Goal: Information Seeking & Learning: Learn about a topic

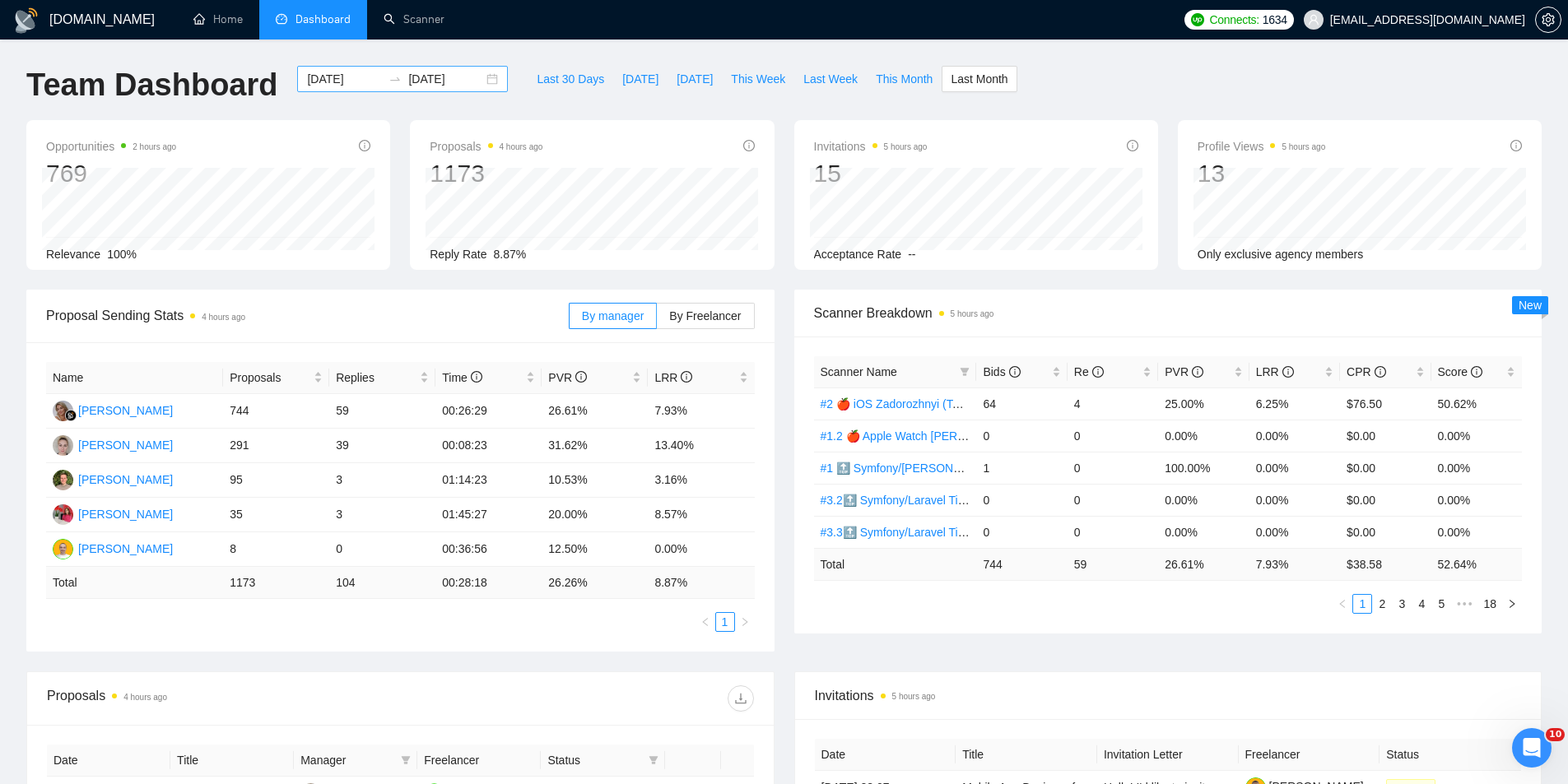
click at [337, 85] on input "[DATE]" at bounding box center [344, 79] width 75 height 18
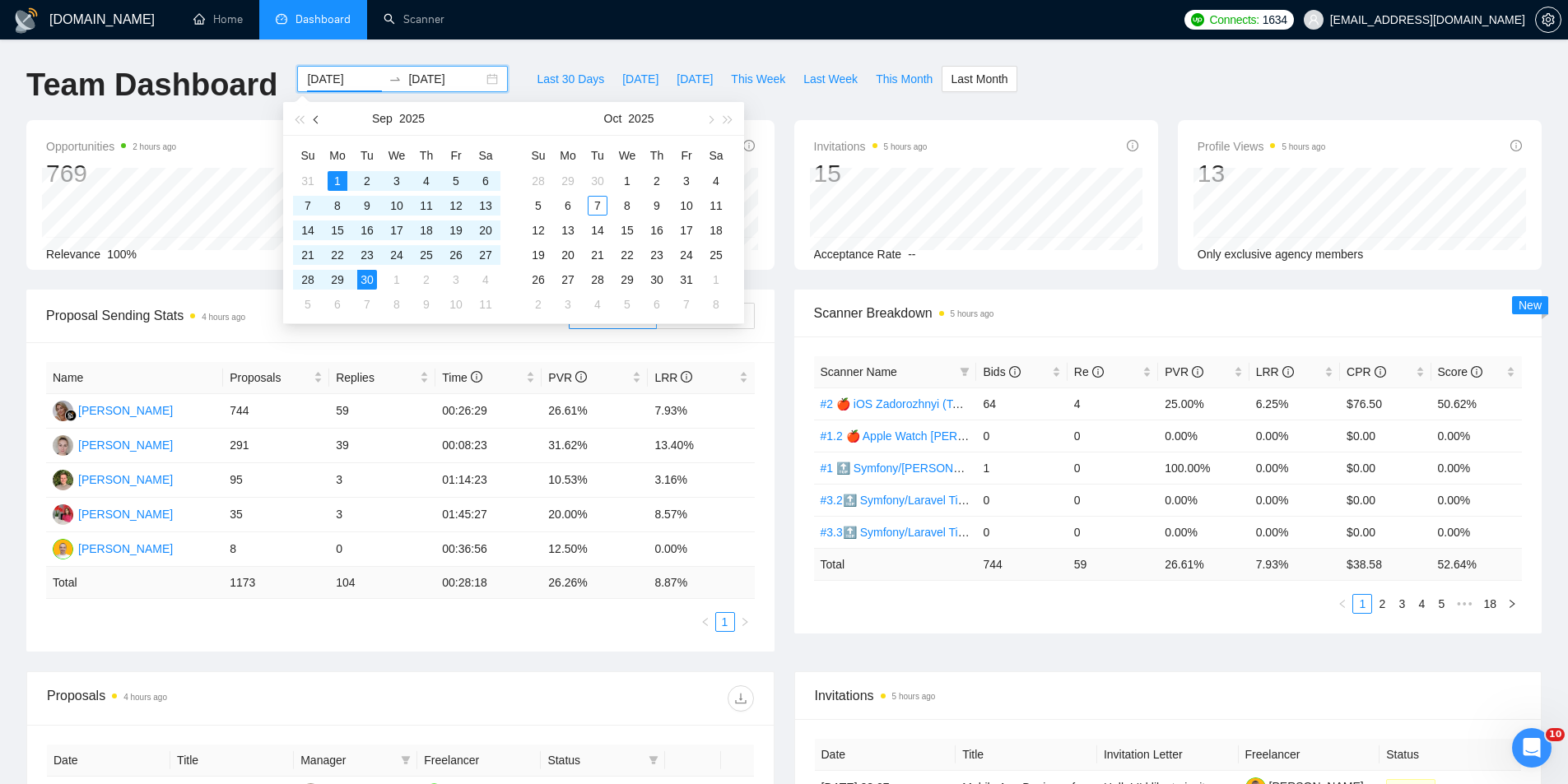
click at [316, 121] on span "button" at bounding box center [317, 119] width 8 height 8
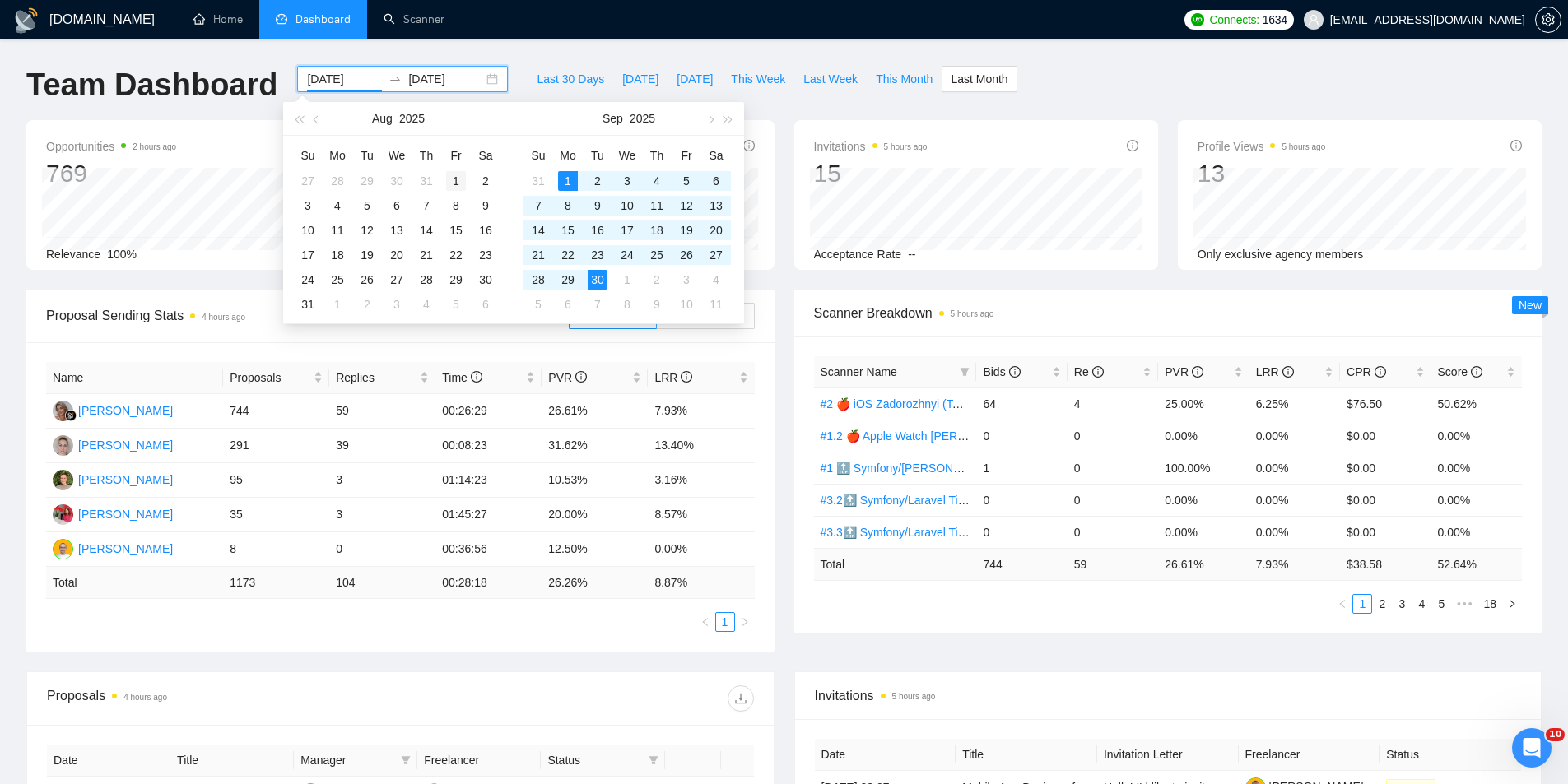
type input "[DATE]"
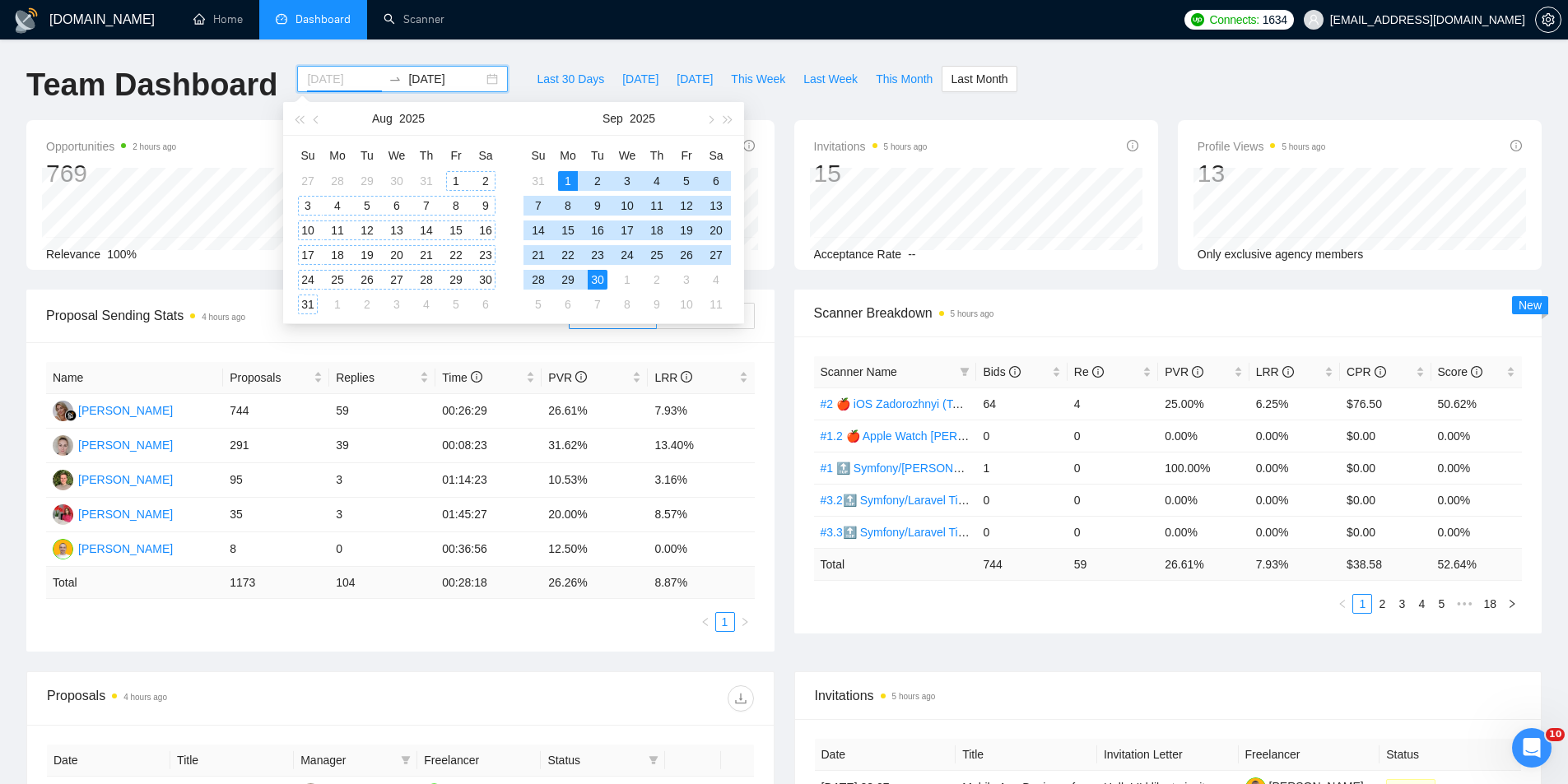
click at [454, 181] on div "1" at bounding box center [456, 181] width 20 height 20
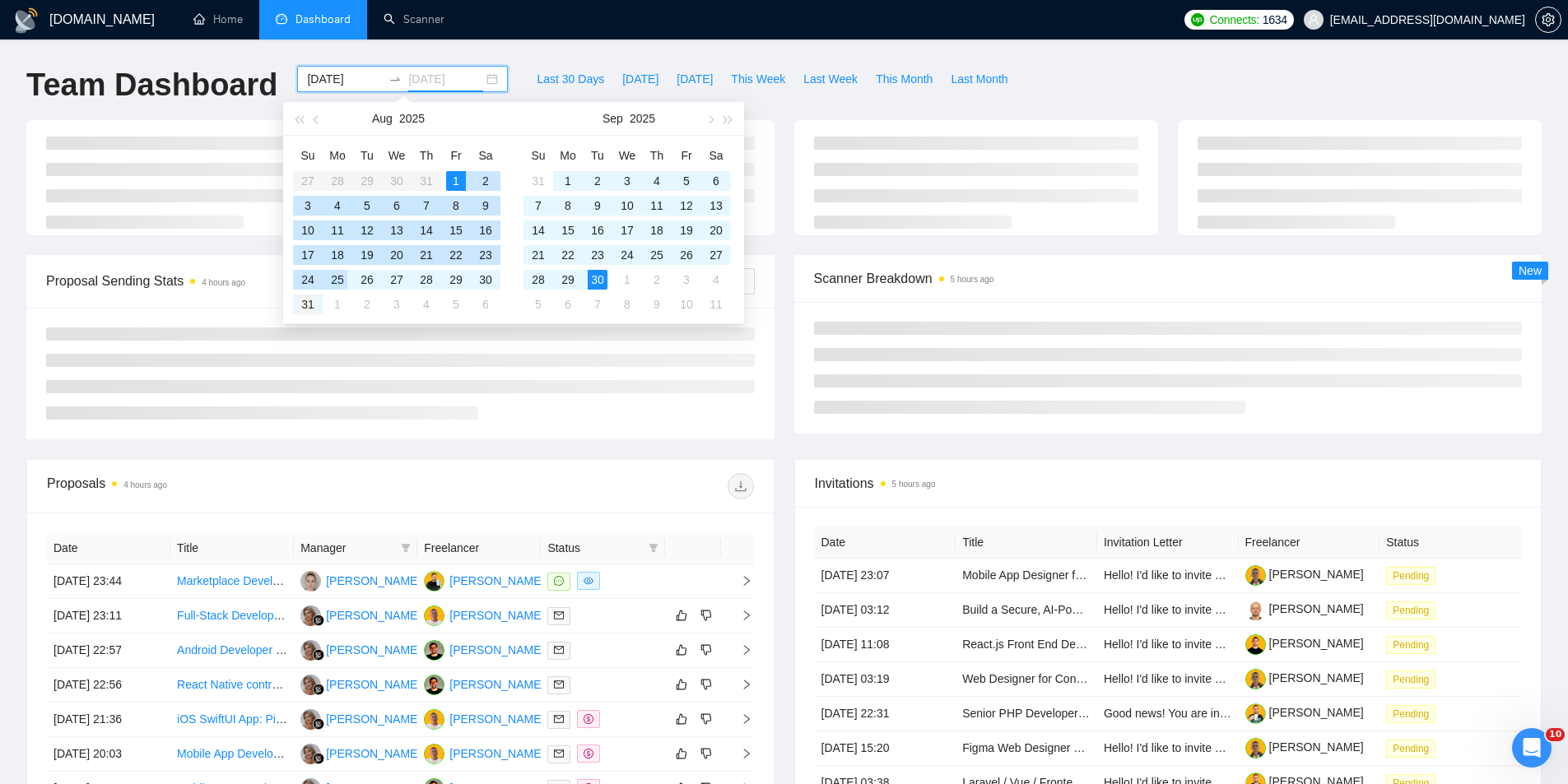
type input "[DATE]"
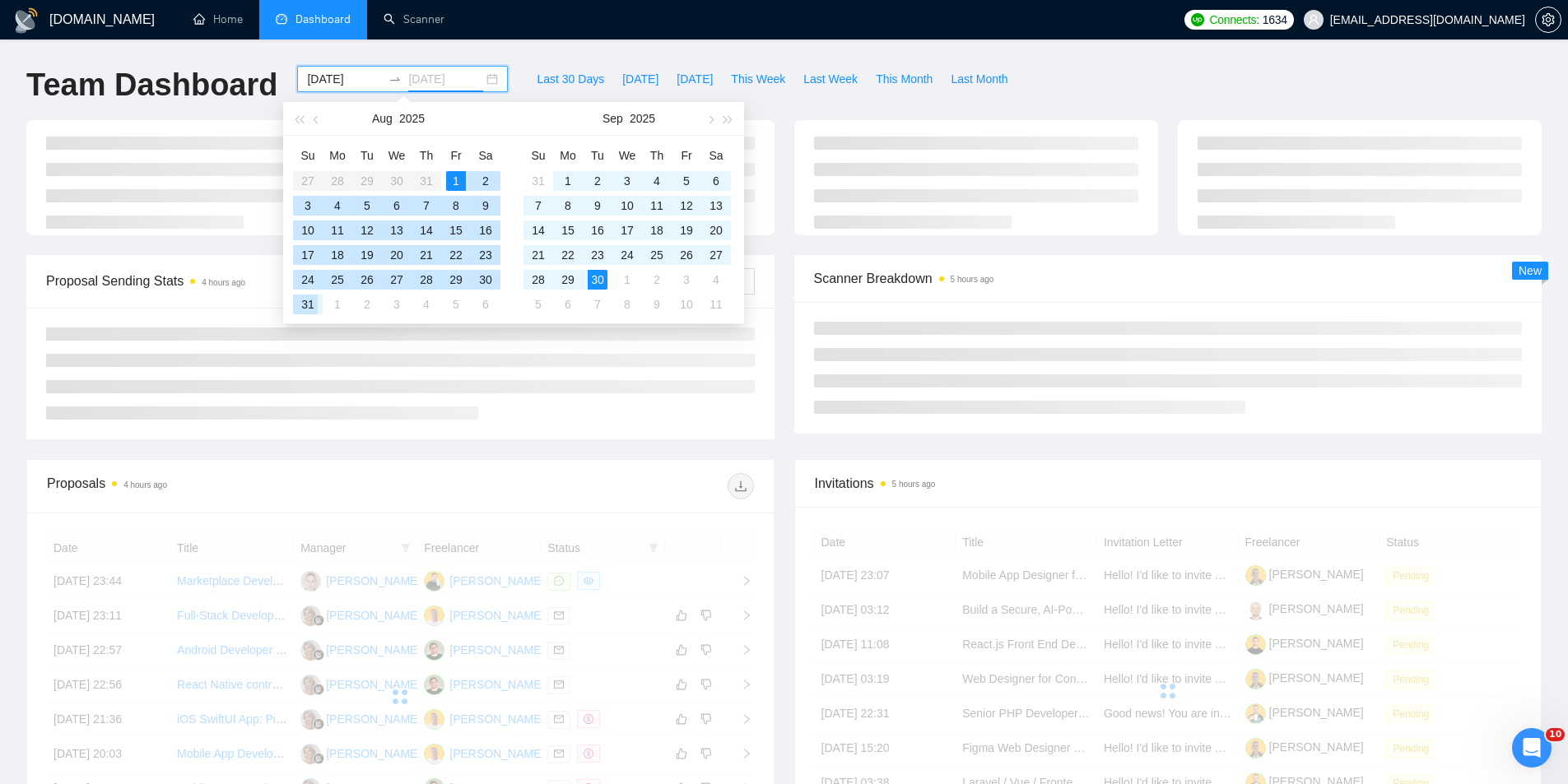
click at [310, 305] on div "31" at bounding box center [308, 305] width 20 height 20
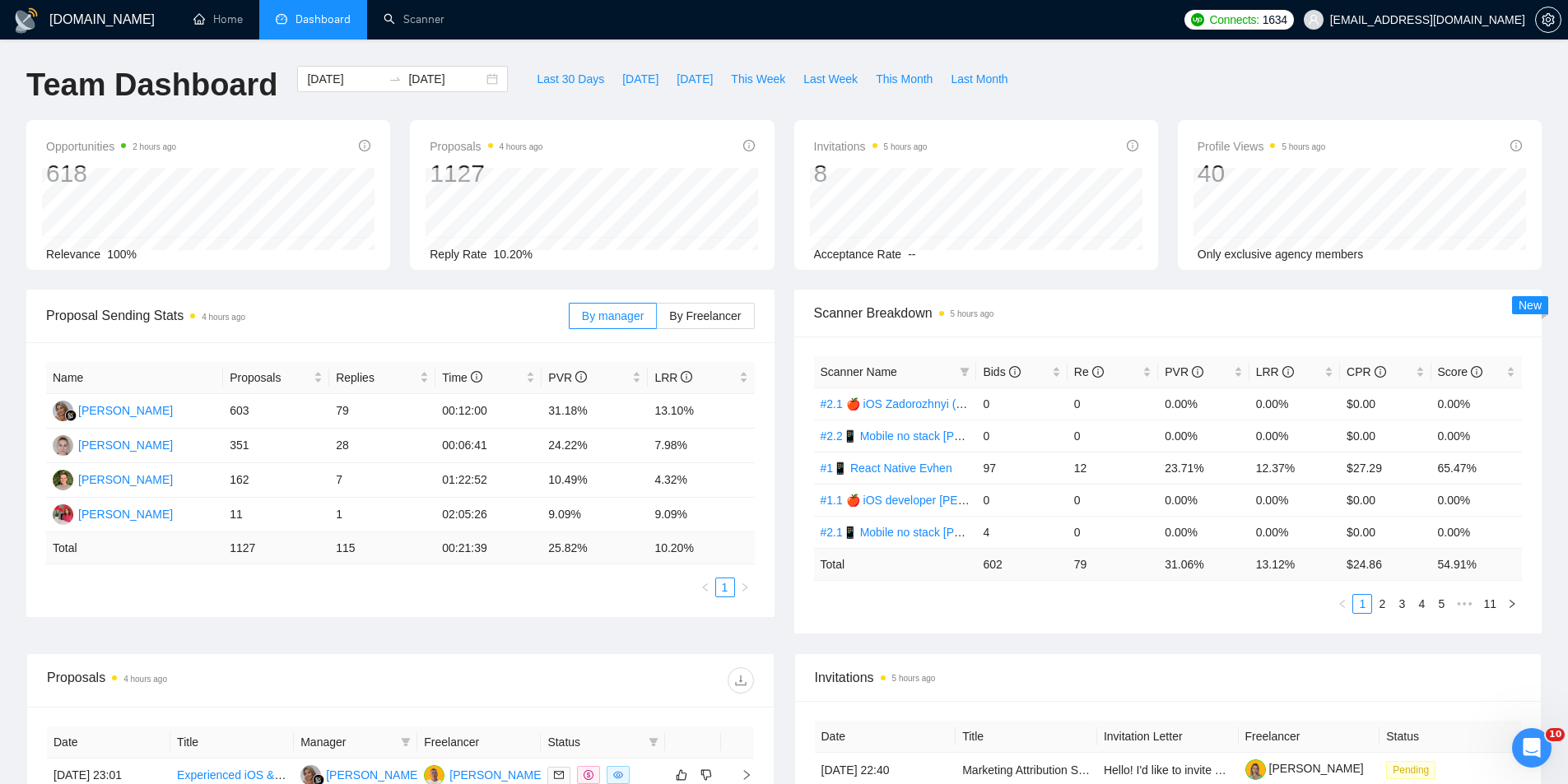
click at [784, 290] on div "Scanner Breakdown 5 hours ago Scanner Name Bids Re PVR LRR CPR Score #2.1 🍎 iOS…" at bounding box center [1168, 461] width 768 height 344
click at [784, 304] on div "Scanner Breakdown 5 hours ago Scanner Name Bids Re PVR LRR CPR Score #2.1 🍎 iOS…" at bounding box center [1168, 461] width 768 height 344
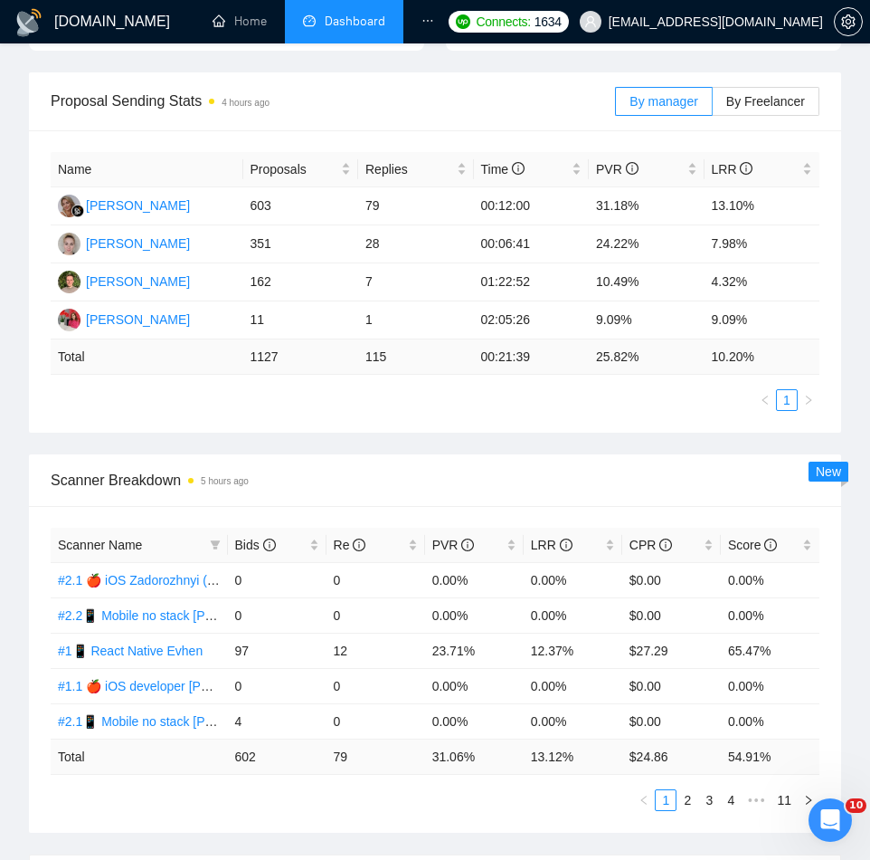
scroll to position [480, 0]
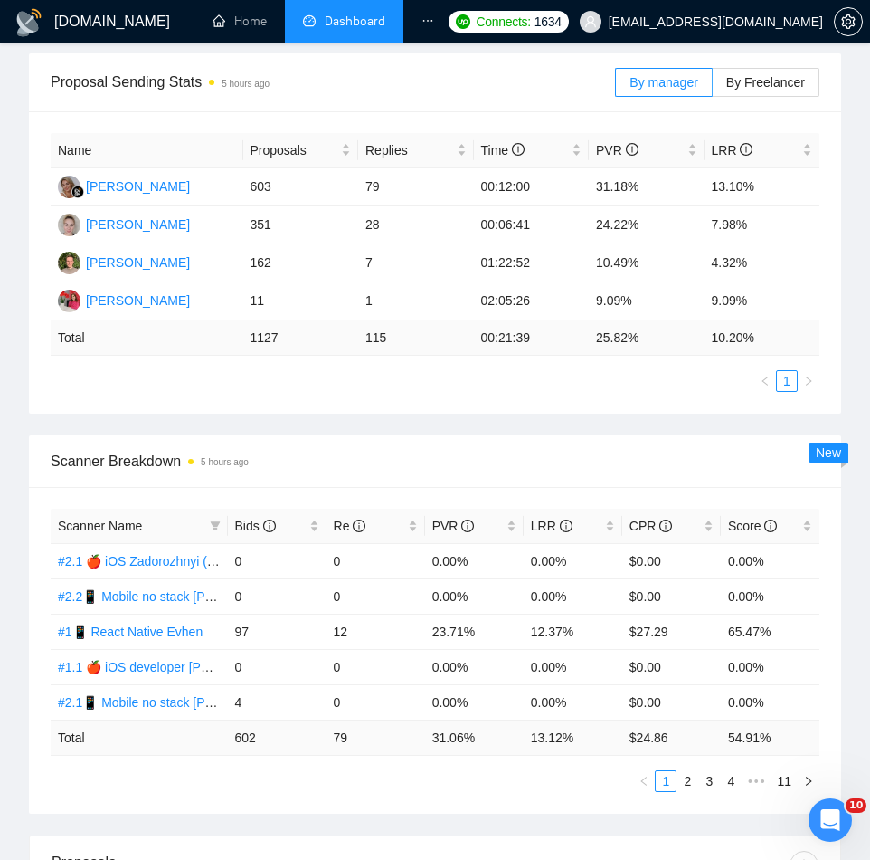
click at [859, 424] on div "[DOMAIN_NAME] Home Dashboard Scanner Connects: 1634 [EMAIL_ADDRESS][DOMAIN_NAME…" at bounding box center [435, 782] width 870 height 2525
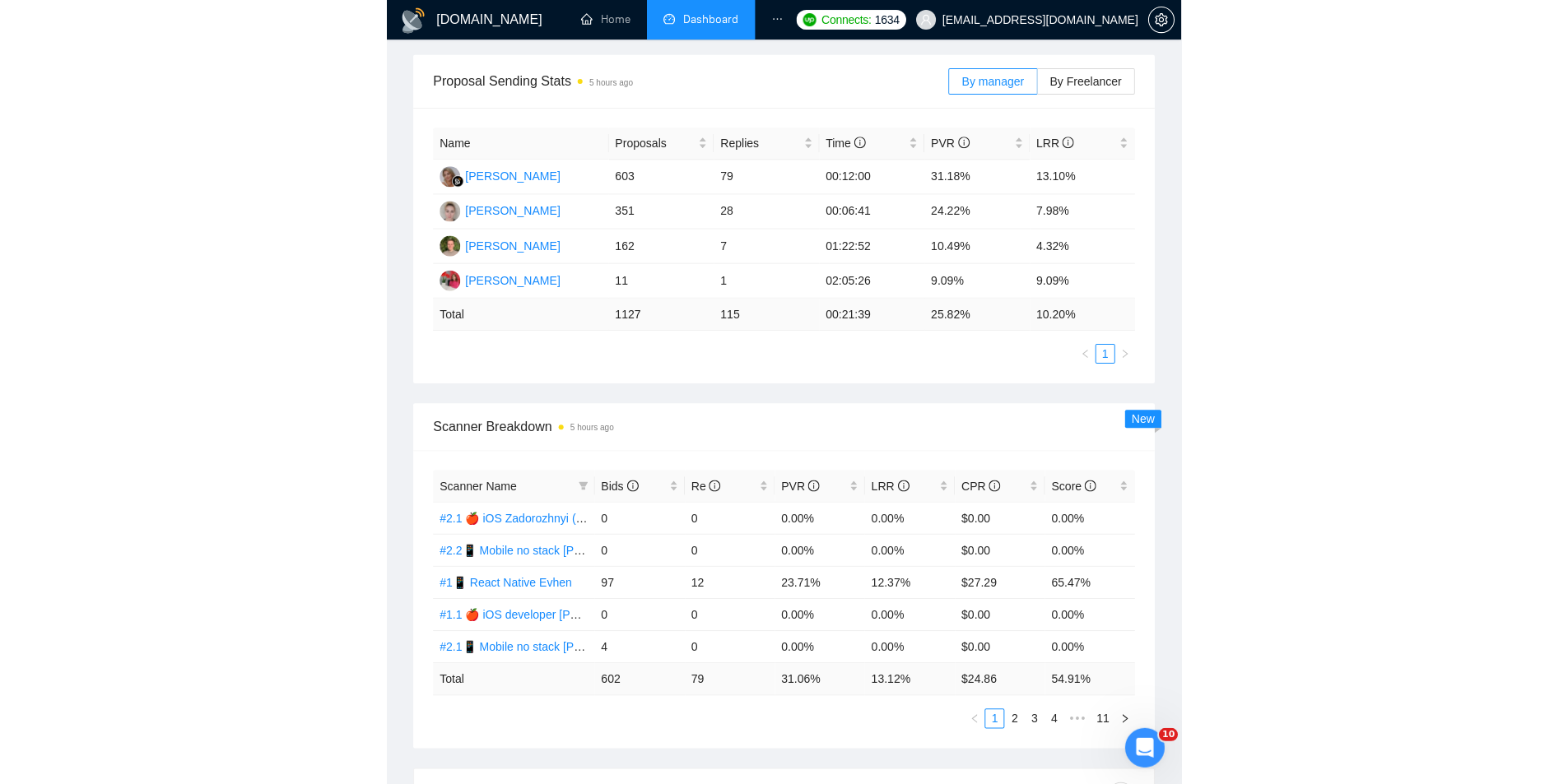
scroll to position [436, 0]
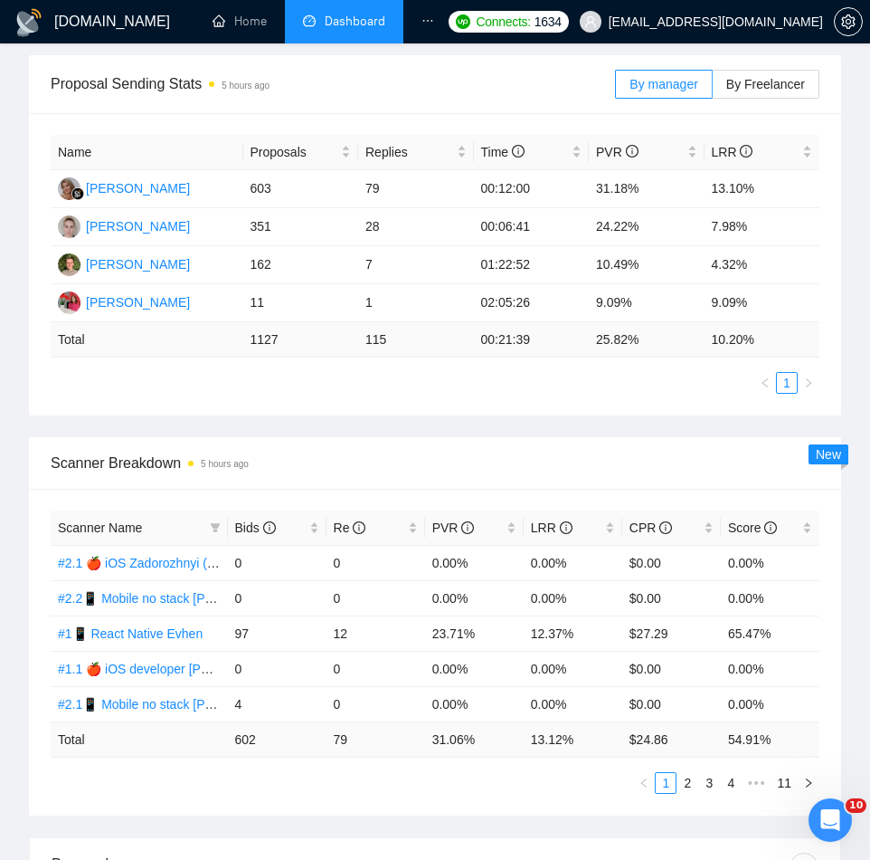
click at [863, 322] on div "[DOMAIN_NAME] Home Dashboard Scanner Connects: 1634 [EMAIL_ADDRESS][DOMAIN_NAME…" at bounding box center [435, 783] width 870 height 2525
click at [784, 88] on span "By Freelancer" at bounding box center [766, 84] width 79 height 14
click at [713, 89] on input "By Freelancer" at bounding box center [713, 89] width 0 height 0
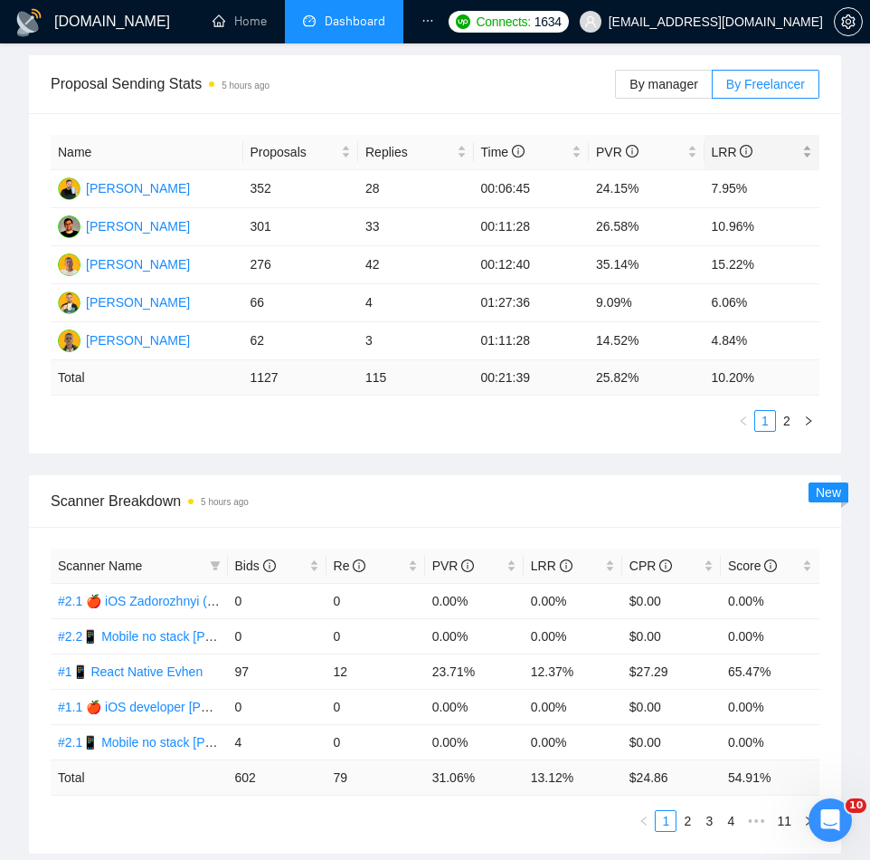
drag, startPoint x: 803, startPoint y: 147, endPoint x: 805, endPoint y: 157, distance: 9.4
click at [804, 151] on div "LRR" at bounding box center [762, 152] width 101 height 20
click at [805, 153] on div "LRR" at bounding box center [762, 152] width 101 height 20
click at [544, 314] on td "00:06:45" at bounding box center [532, 303] width 116 height 38
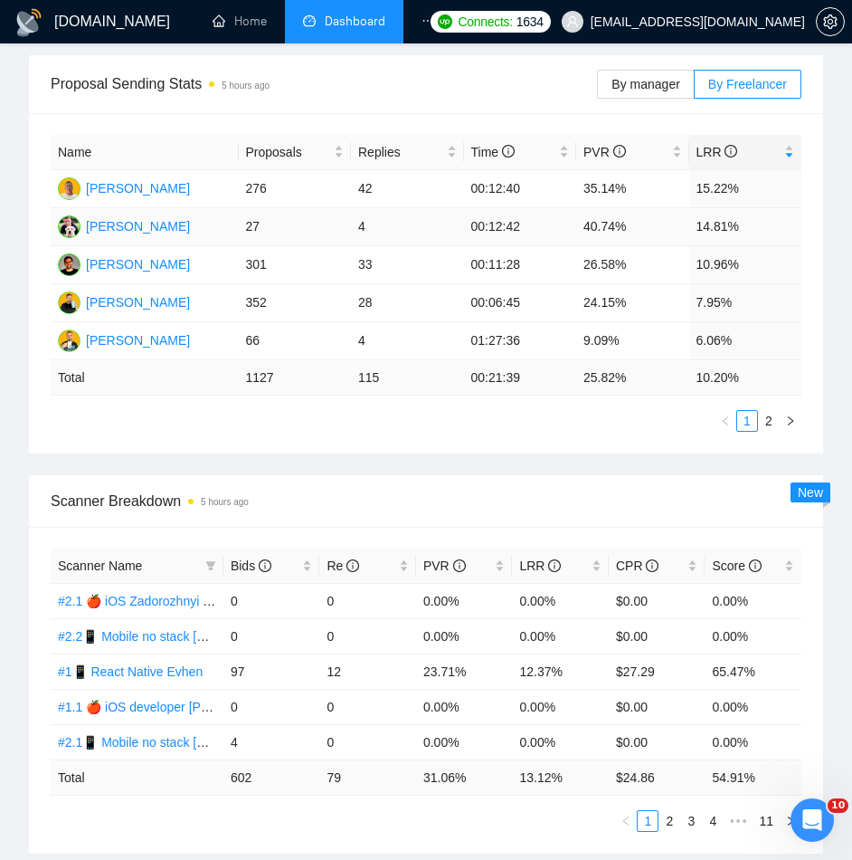
click at [581, 226] on td "40.74%" at bounding box center [632, 227] width 113 height 38
click at [648, 316] on td "24.15%" at bounding box center [632, 303] width 113 height 38
click at [842, 306] on div "[DOMAIN_NAME] Home Dashboard Scanner Connects: 1634 [EMAIL_ADDRESS][DOMAIN_NAME…" at bounding box center [426, 802] width 852 height 2563
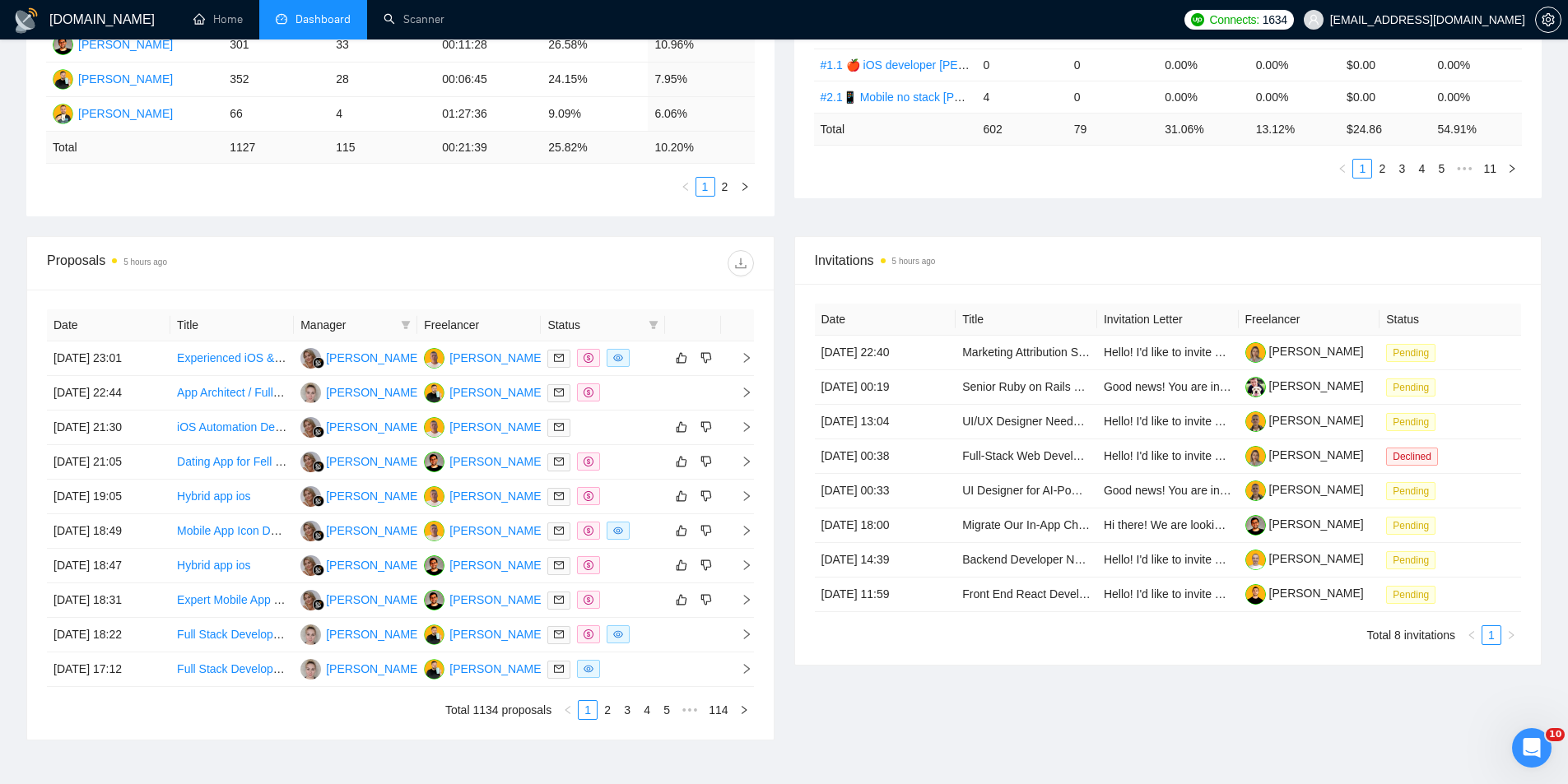
click at [779, 233] on div "Proposal Sending Stats 5 hours ago By manager By Freelancer Name Proposals Repl…" at bounding box center [783, 45] width 1534 height 382
click at [782, 231] on div "Proposal Sending Stats 5 hours ago By manager By Freelancer Name Proposals Repl…" at bounding box center [783, 45] width 1534 height 382
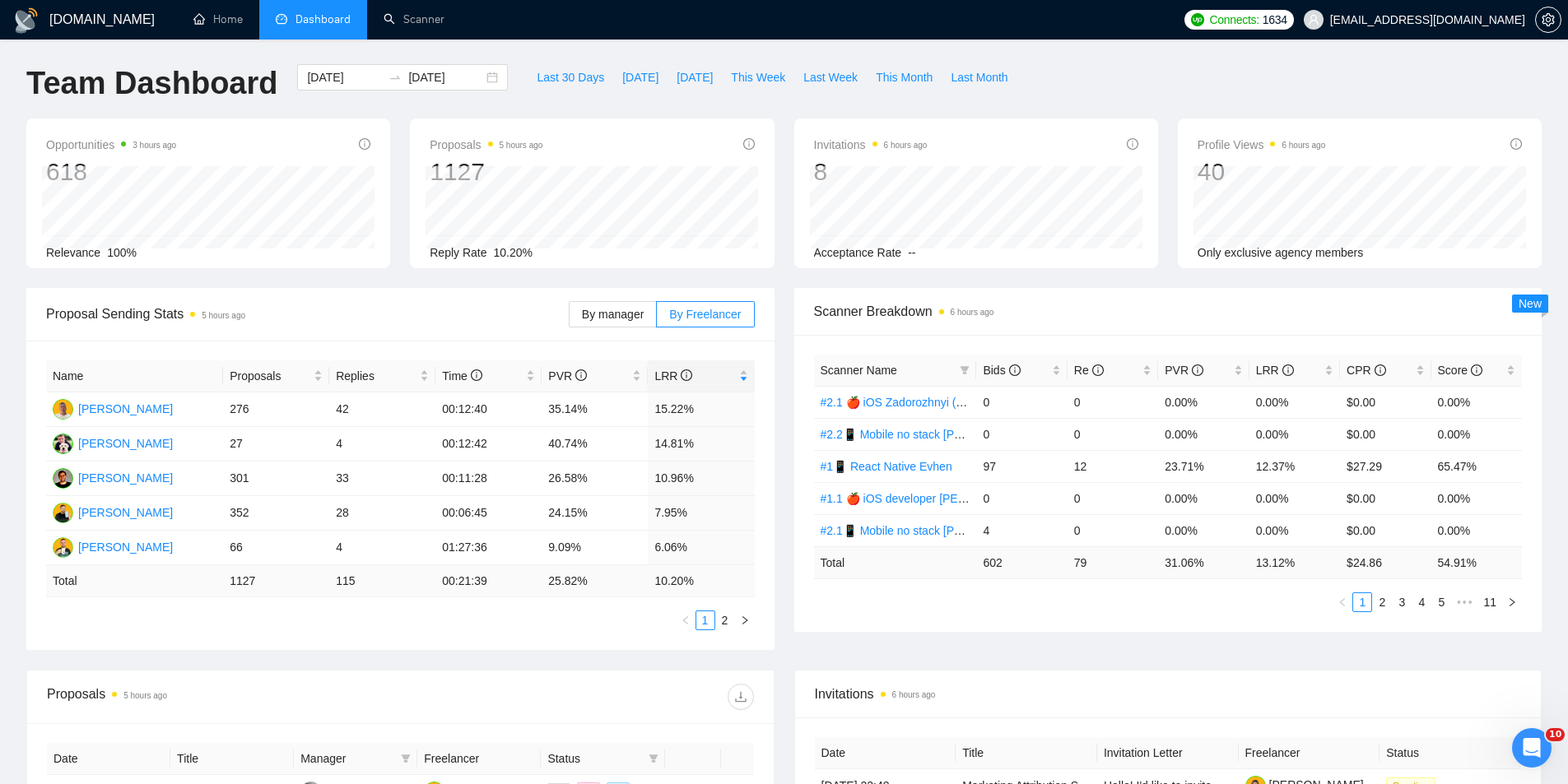
scroll to position [0, 0]
click at [951, 77] on span "Last Month" at bounding box center [979, 79] width 56 height 18
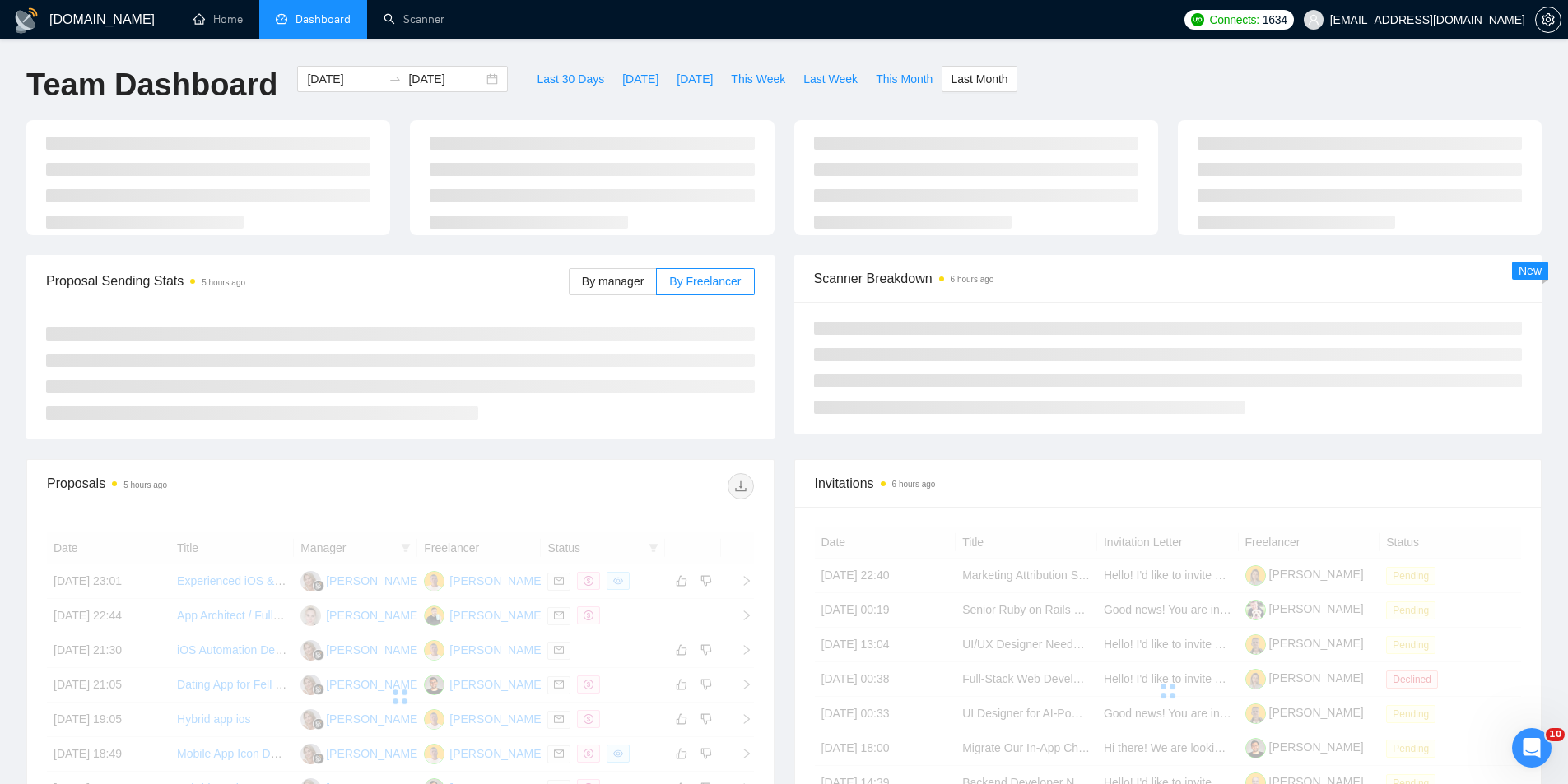
type input "[DATE]"
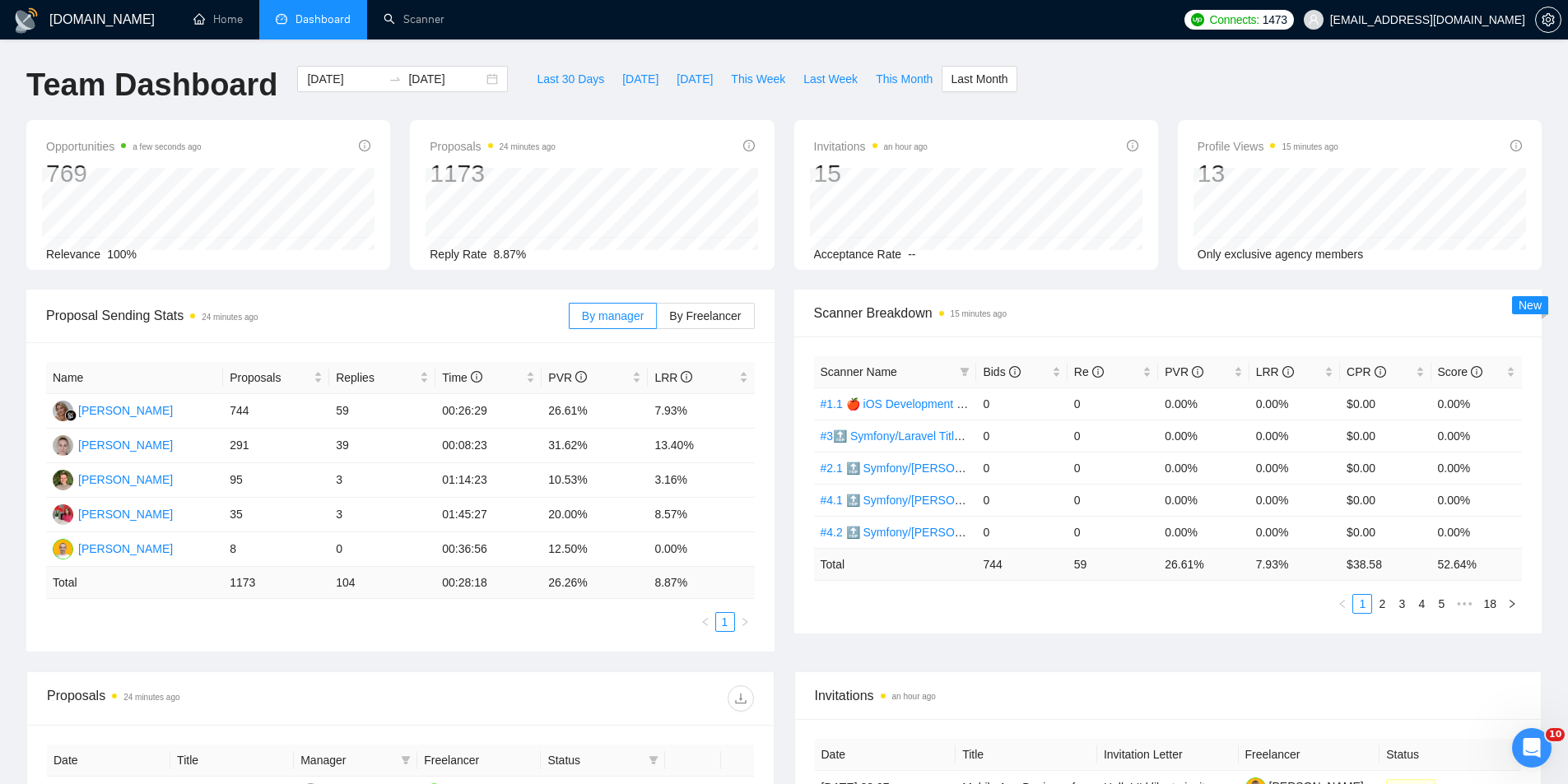
click at [786, 292] on div "Scanner Breakdown 15 minutes ago Scanner Name Bids Re PVR LRR CPR Score #1.1 🍎 …" at bounding box center [1168, 461] width 768 height 344
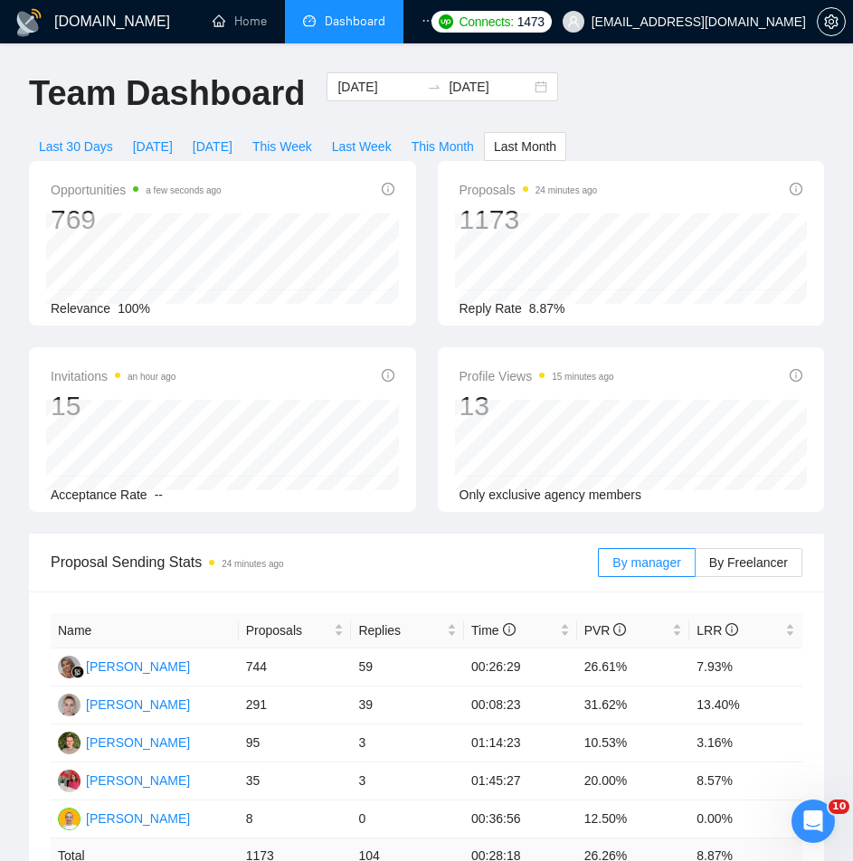
click at [442, 527] on div "Opportunities a few seconds ago 769 Relevance 100% Proposals 24 minutes ago 117…" at bounding box center [426, 347] width 817 height 373
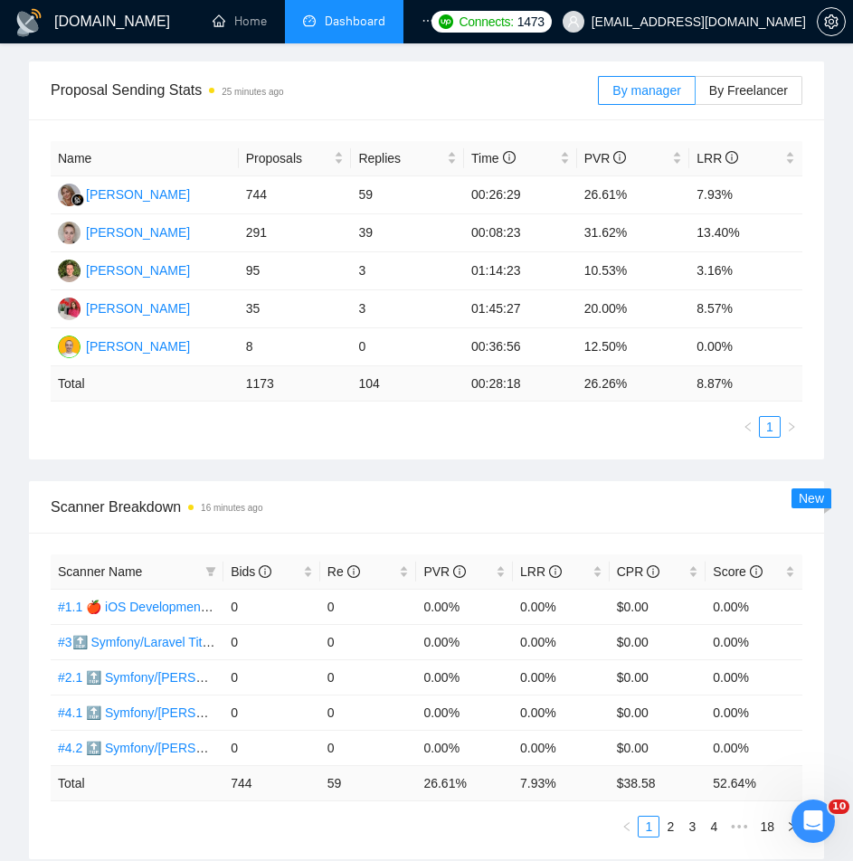
scroll to position [479, 0]
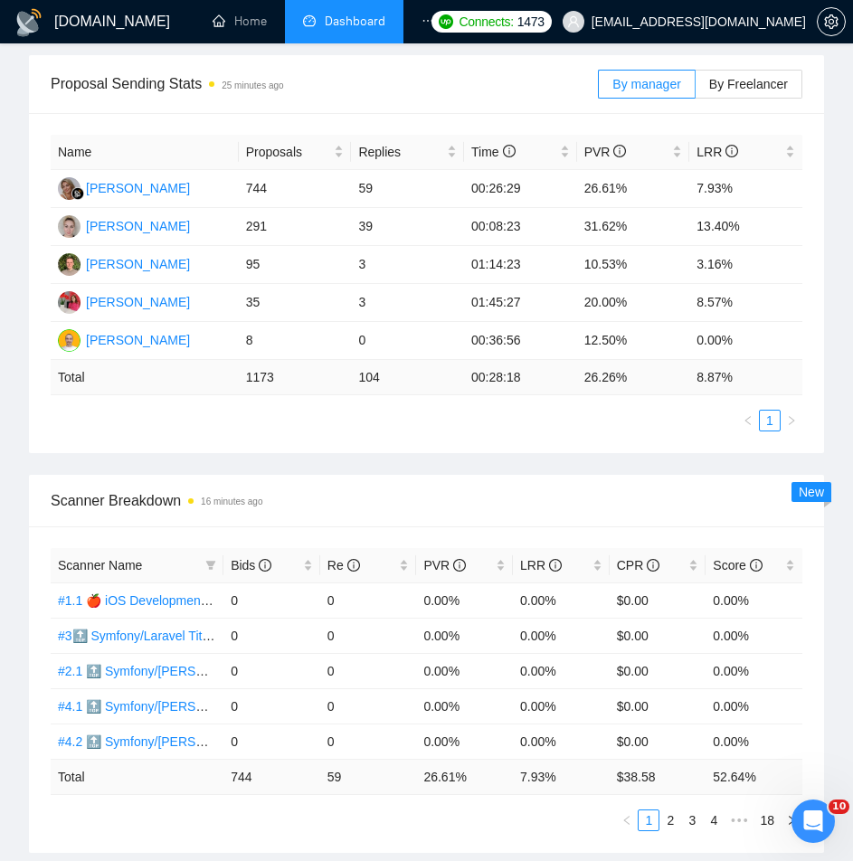
click at [9, 425] on div "GigRadar.io Home Dashboard Scanner Connects: 1473 serhii.verzhbytskyi@snotor.pr…" at bounding box center [426, 840] width 853 height 2639
drag, startPoint x: 478, startPoint y: 463, endPoint x: 491, endPoint y: 460, distance: 14.0
click at [477, 463] on div "Proposal Sending Stats 26 minutes ago By manager By Freelancer Name Proposals R…" at bounding box center [426, 465] width 817 height 820
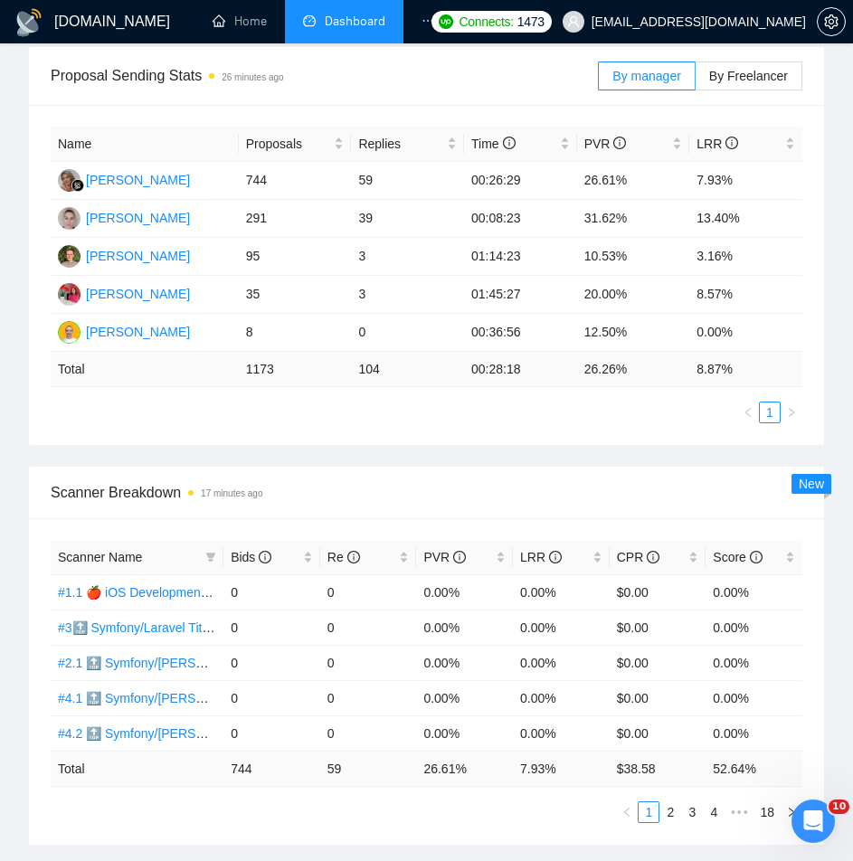
scroll to position [481, 0]
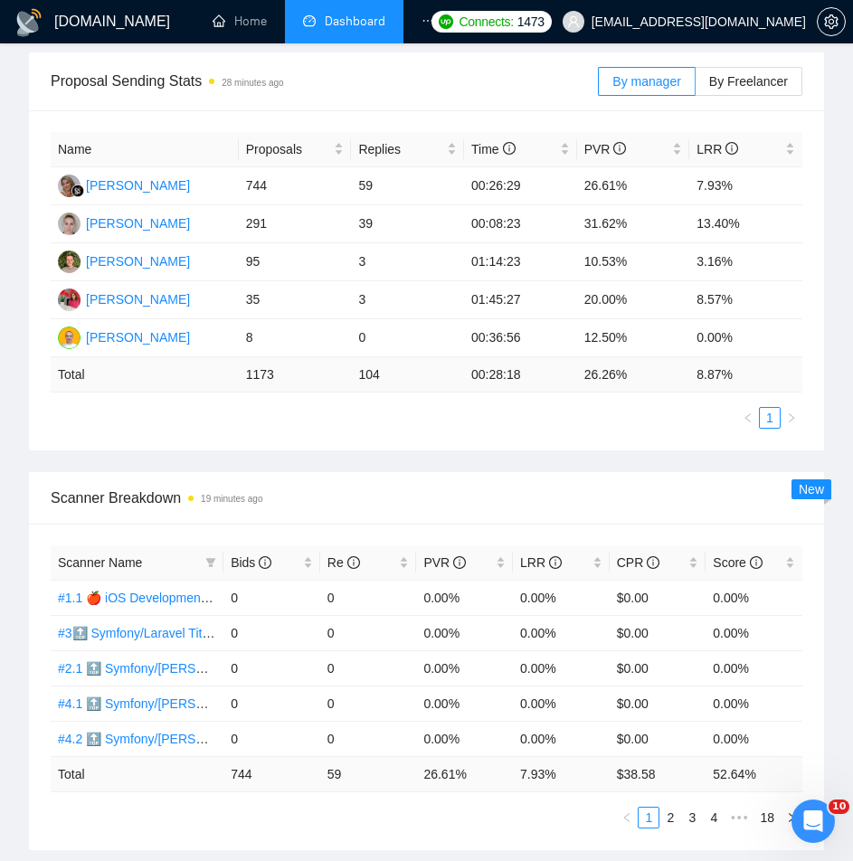
click at [19, 463] on div "Proposal Sending Stats 28 minutes ago By manager By Freelancer Name Proposals R…" at bounding box center [426, 462] width 817 height 820
click at [774, 80] on span "By Freelancer" at bounding box center [748, 81] width 79 height 14
click at [696, 86] on input "By Freelancer" at bounding box center [696, 86] width 0 height 0
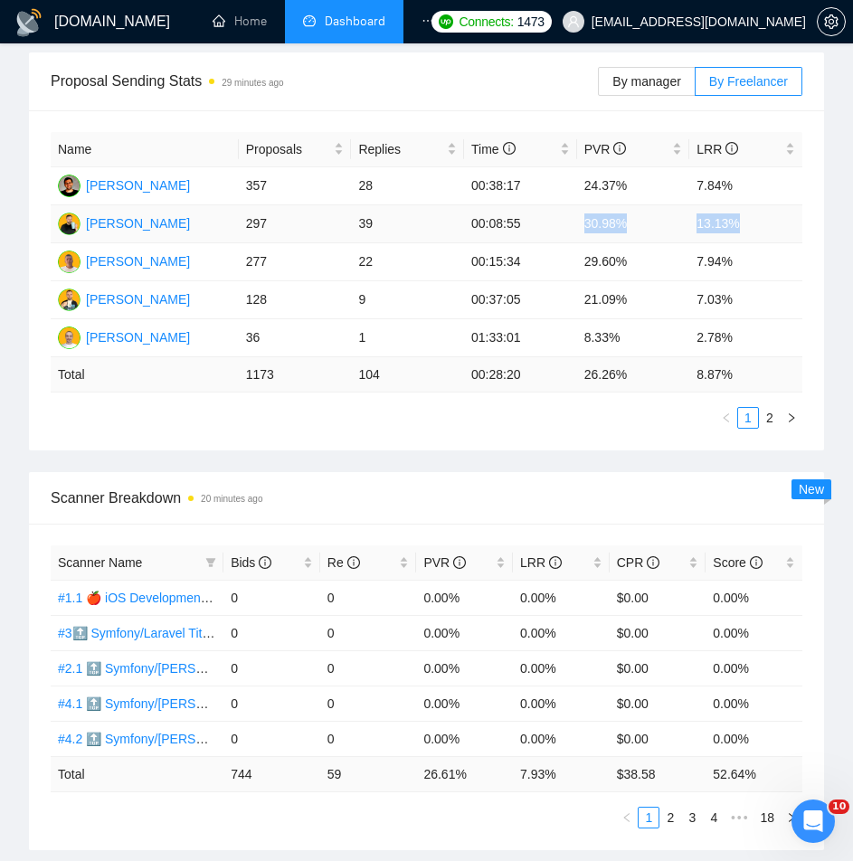
drag, startPoint x: 585, startPoint y: 224, endPoint x: 741, endPoint y: 218, distance: 156.7
click at [741, 218] on tr "Oleksandr Volik 297 39 00:08:55 30.98% 13.13%" at bounding box center [427, 224] width 752 height 38
click at [765, 226] on td "13.13%" at bounding box center [745, 224] width 113 height 38
click at [788, 149] on div "LRR" at bounding box center [746, 149] width 99 height 20
click at [791, 152] on div "LRR" at bounding box center [746, 149] width 99 height 20
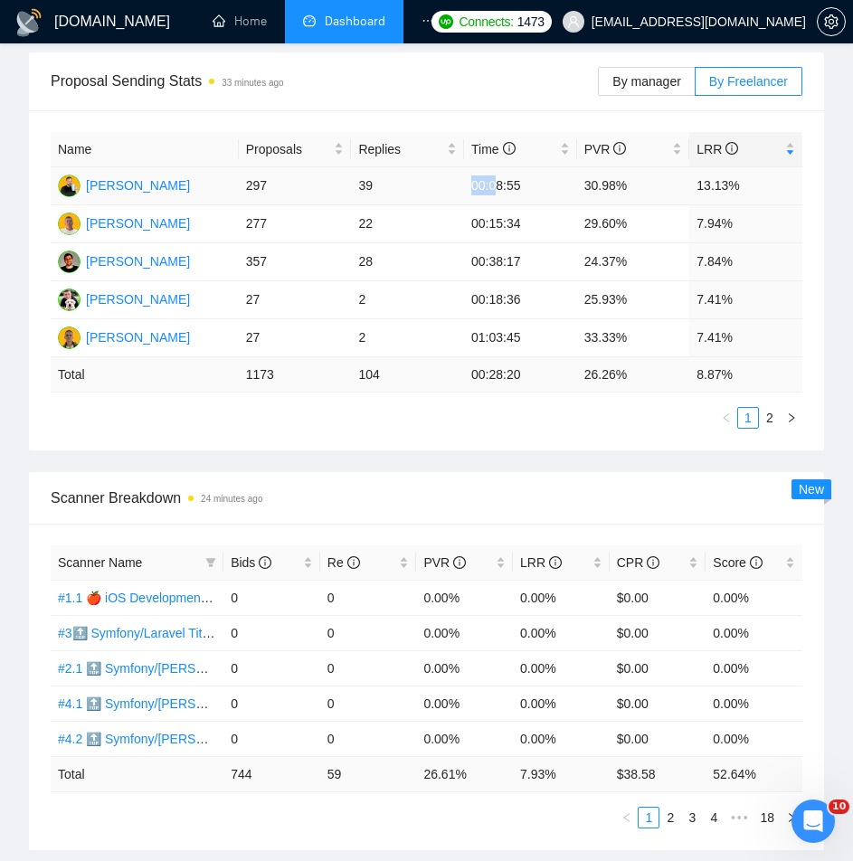
drag, startPoint x: 474, startPoint y: 190, endPoint x: 494, endPoint y: 191, distance: 19.9
click at [494, 191] on td "00:08:55" at bounding box center [520, 186] width 113 height 38
drag, startPoint x: 480, startPoint y: 223, endPoint x: 491, endPoint y: 223, distance: 10.9
click at [491, 223] on td "00:15:34" at bounding box center [520, 224] width 113 height 38
drag, startPoint x: 480, startPoint y: 267, endPoint x: 499, endPoint y: 270, distance: 20.1
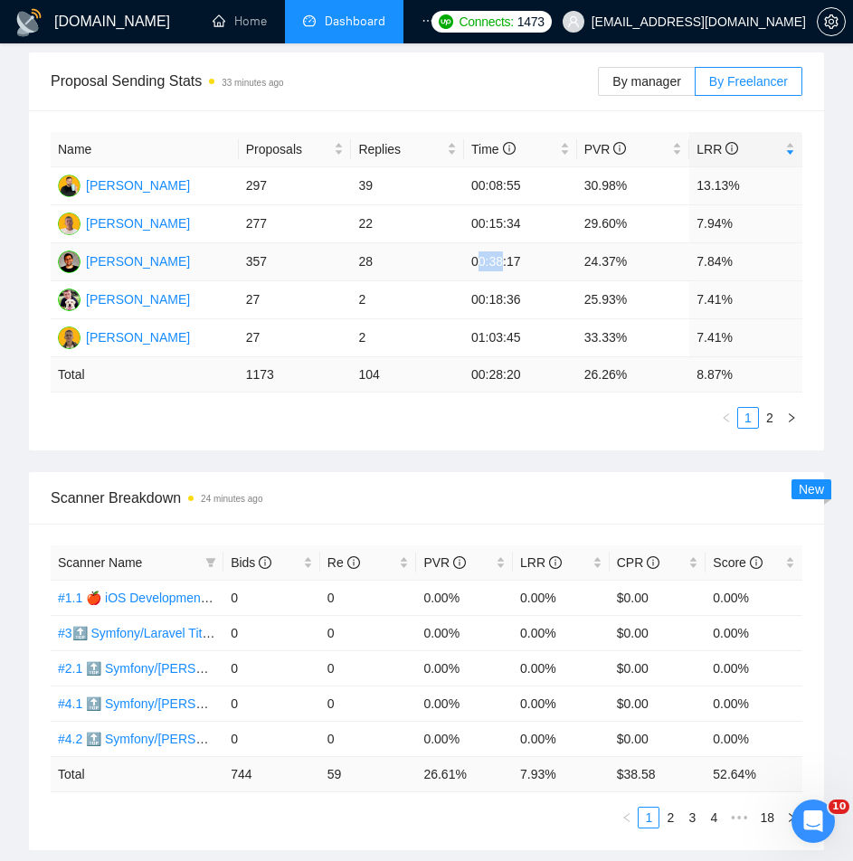
click at [499, 270] on td "00:38:17" at bounding box center [520, 262] width 113 height 38
click at [466, 460] on div "Proposal Sending Stats 35 minutes ago By manager By Freelancer Name Proposals R…" at bounding box center [426, 462] width 817 height 820
click at [414, 436] on div "Name Proposals Replies Time PVR LRR Oleksandr Volik 297 39 00:08:55 30.98% 13.1…" at bounding box center [426, 280] width 795 height 340
